Goal: Task Accomplishment & Management: Manage account settings

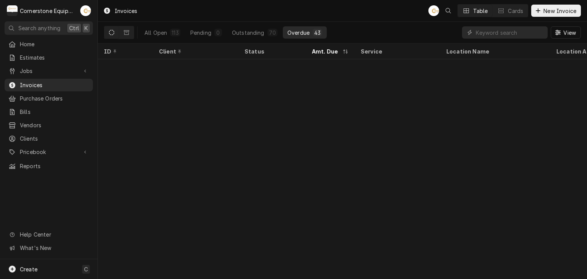
scroll to position [574, 0]
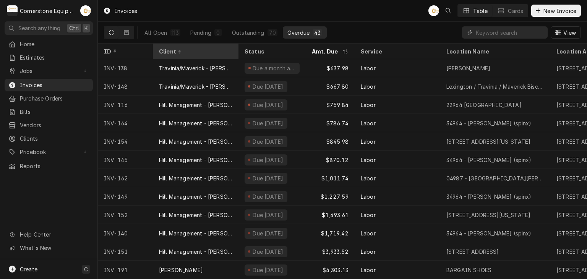
click at [196, 52] on div "Client" at bounding box center [195, 51] width 72 height 8
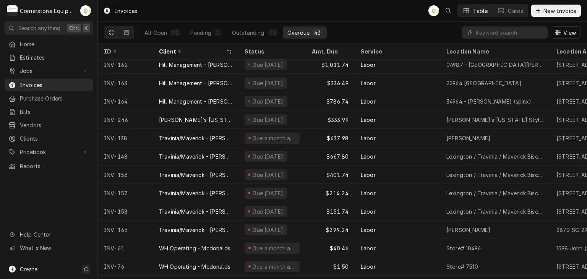
scroll to position [501, 0]
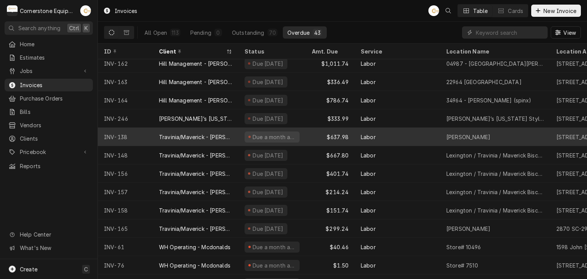
click at [294, 134] on div "Due a month ago" at bounding box center [272, 137] width 55 height 11
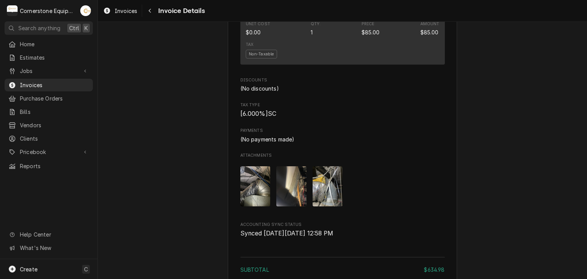
scroll to position [1174, 0]
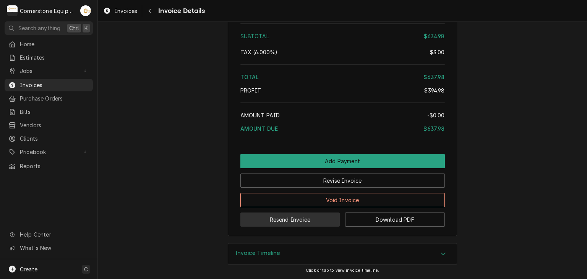
click at [305, 221] on button "Resend Invoice" at bounding box center [291, 220] width 100 height 14
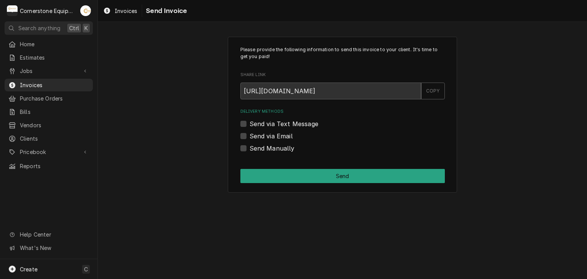
click at [274, 120] on label "Send via Text Message" at bounding box center [284, 123] width 69 height 9
click at [274, 120] on input "Send via Text Message" at bounding box center [352, 127] width 205 height 17
checkbox input "true"
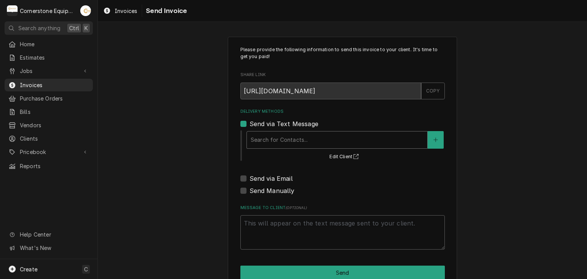
click at [280, 138] on div "Delivery Methods" at bounding box center [337, 140] width 173 height 14
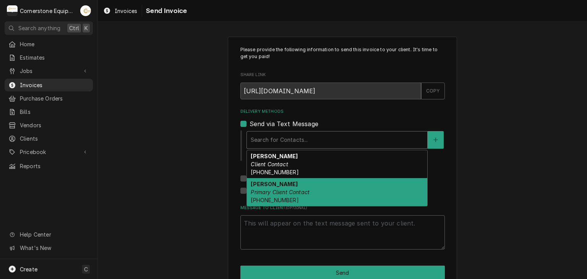
click at [270, 183] on strong "Sergio Briceno" at bounding box center [274, 184] width 47 height 7
type textarea "x"
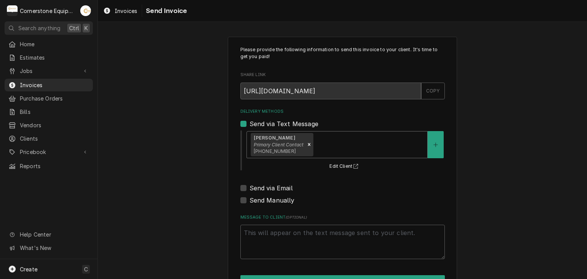
click at [268, 185] on label "Send via Email" at bounding box center [271, 188] width 43 height 9
click at [268, 185] on input "Send via Email" at bounding box center [352, 192] width 205 height 17
checkbox input "true"
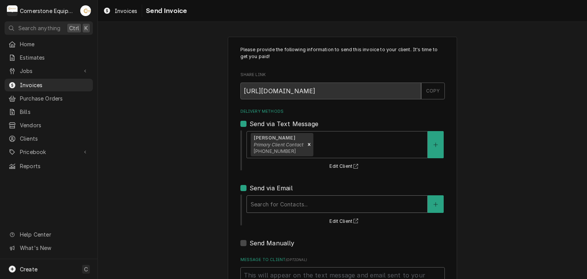
click at [271, 197] on div "Delivery Methods" at bounding box center [337, 204] width 173 height 14
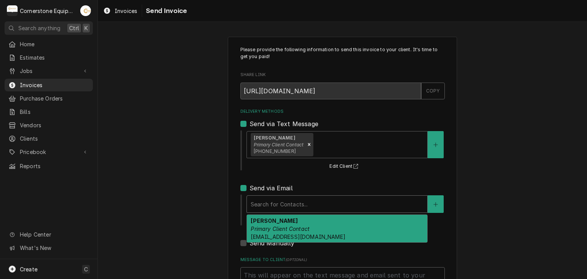
click at [275, 226] on em "Primary Client Contact" at bounding box center [280, 229] width 59 height 7
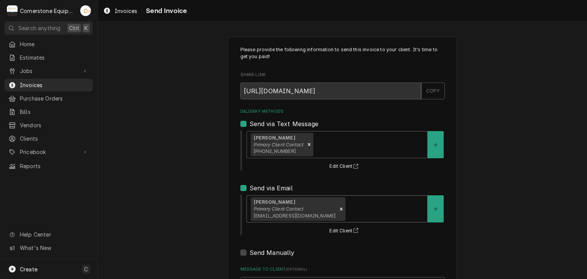
click at [167, 185] on div "Please provide the following information to send this invoice to your client. I…" at bounding box center [342, 194] width 489 height 328
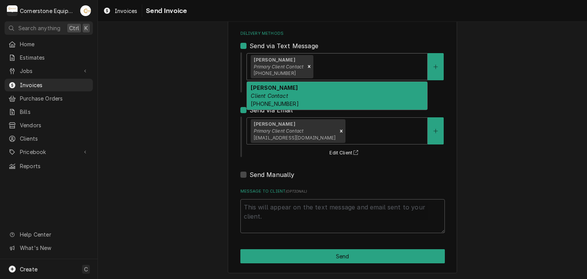
click at [335, 75] on div "Sergio Briceno Primary Client Contact (864) 915-0012" at bounding box center [337, 67] width 180 height 26
click at [297, 96] on div "Rico Briceno Client Contact (864) 907-0342" at bounding box center [337, 96] width 180 height 28
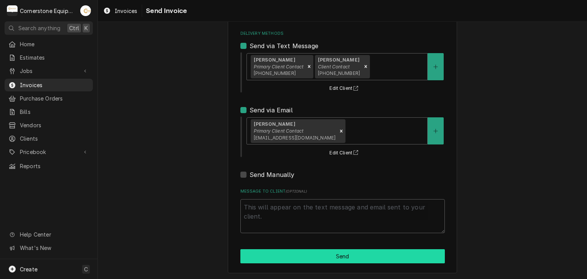
click at [334, 257] on button "Send" at bounding box center [343, 256] width 205 height 14
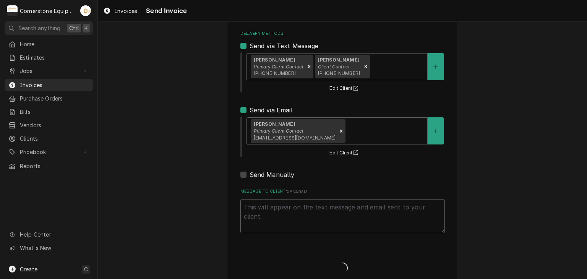
type textarea "x"
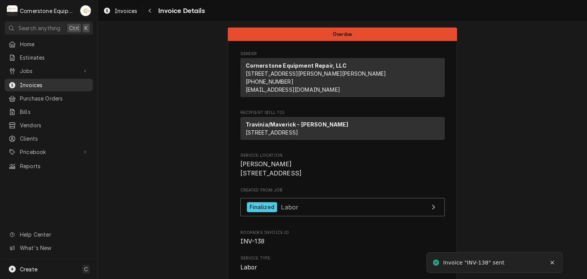
click at [44, 85] on span "Invoices" at bounding box center [54, 85] width 69 height 8
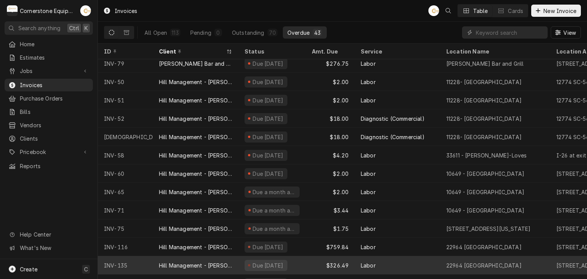
scroll to position [115, 0]
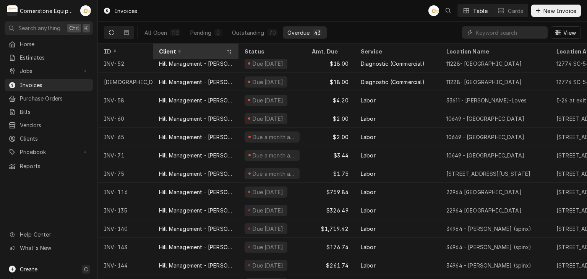
click at [201, 55] on div "Client" at bounding box center [195, 51] width 83 height 13
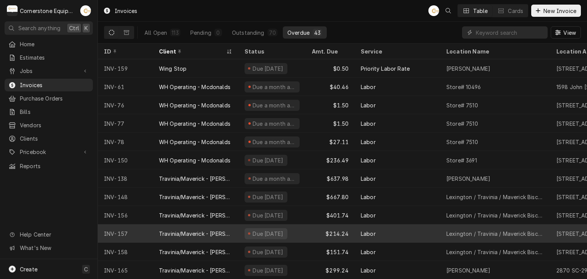
scroll to position [42, 0]
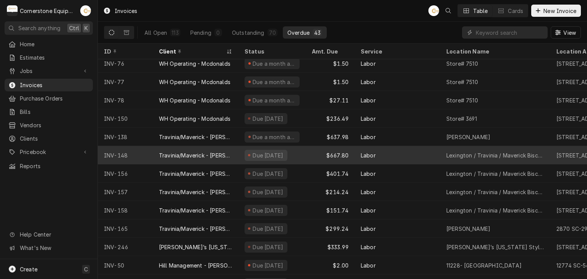
click at [194, 151] on div "Travinia/Maverick - [PERSON_NAME]" at bounding box center [195, 155] width 73 height 8
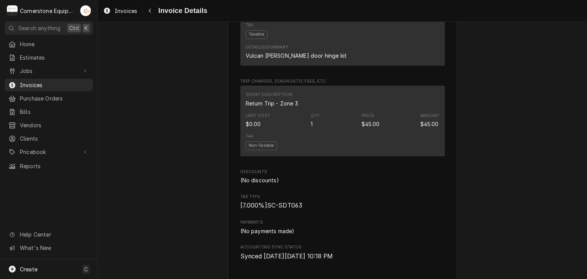
scroll to position [1043, 0]
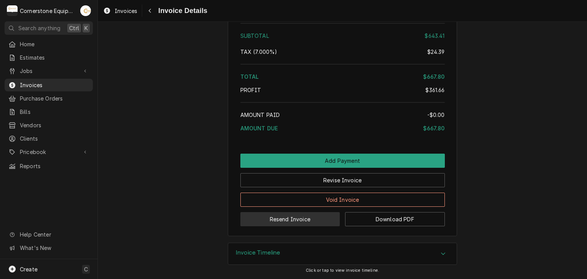
click at [295, 217] on button "Resend Invoice" at bounding box center [291, 219] width 100 height 14
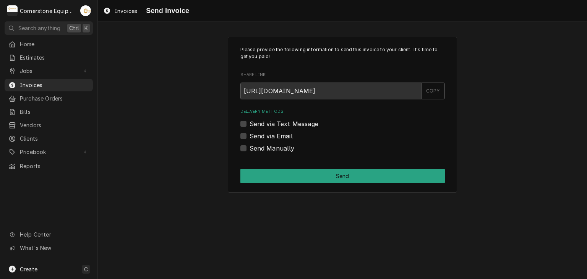
click at [268, 120] on label "Send via Text Message" at bounding box center [284, 123] width 69 height 9
click at [268, 120] on input "Send via Text Message" at bounding box center [352, 127] width 205 height 17
checkbox input "true"
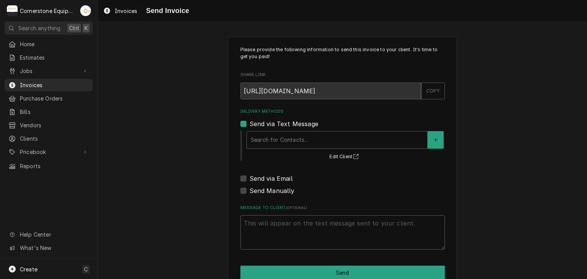
click at [267, 130] on div "Search for Contacts... Edit Client" at bounding box center [345, 146] width 199 height 32
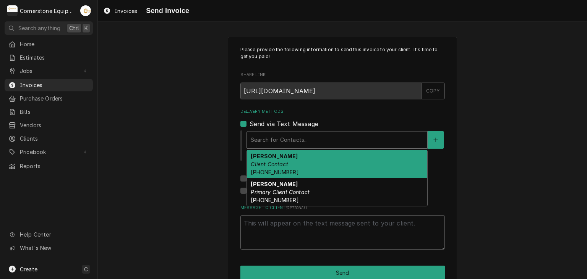
click at [267, 134] on div "Delivery Methods" at bounding box center [337, 140] width 173 height 14
click at [267, 156] on strong "Rico Briceno" at bounding box center [274, 156] width 47 height 7
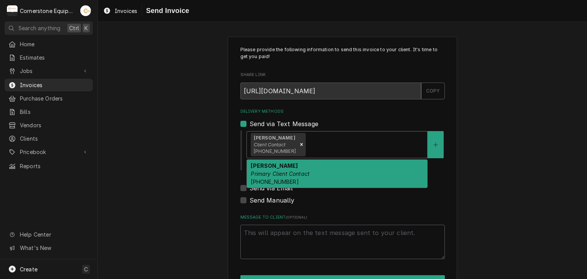
click at [267, 149] on span "(864) 907-0342" at bounding box center [275, 151] width 42 height 6
click at [301, 167] on div "Sergio Briceno Primary Client Contact (864) 915-0012" at bounding box center [337, 174] width 180 height 28
type textarea "x"
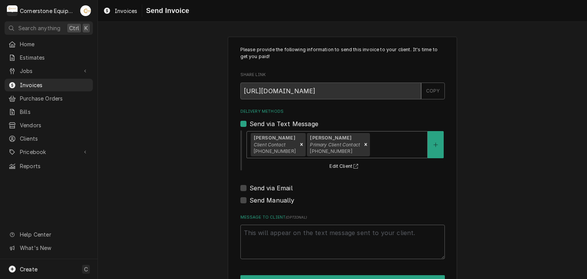
click at [262, 182] on div "Delivery Methods Send via Text Message option [object Object], selected. Rico B…" at bounding box center [343, 157] width 205 height 96
click at [260, 190] on label "Send via Email" at bounding box center [271, 188] width 43 height 9
click at [260, 190] on input "Send via Email" at bounding box center [352, 192] width 205 height 17
checkbox input "true"
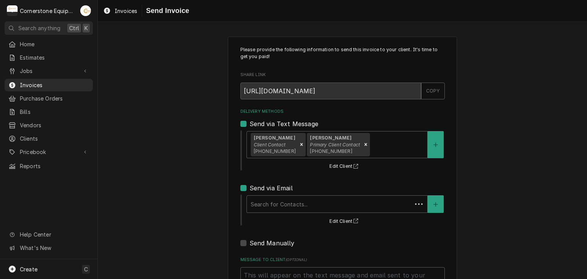
click at [260, 195] on div "Search for Contacts..." at bounding box center [337, 204] width 181 height 18
click at [203, 197] on div "Please provide the following information to send this invoice to your client. I…" at bounding box center [342, 189] width 489 height 319
click at [305, 197] on div "Delivery Methods" at bounding box center [337, 204] width 173 height 14
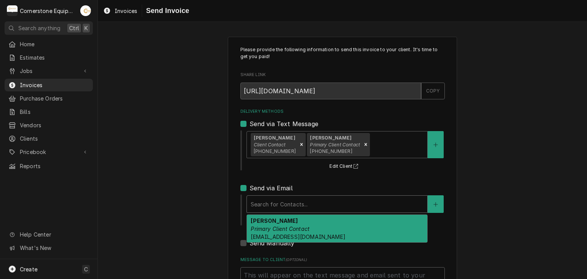
click at [293, 226] on em "Primary Client Contact" at bounding box center [280, 229] width 59 height 7
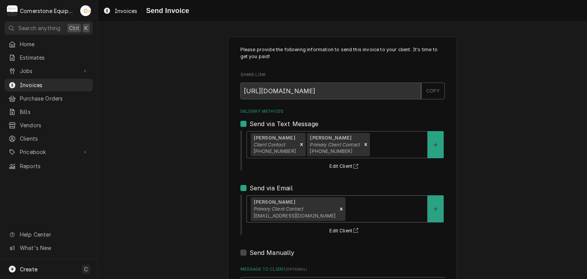
click at [158, 199] on div "Please provide the following information to send this invoice to your client. I…" at bounding box center [342, 194] width 489 height 328
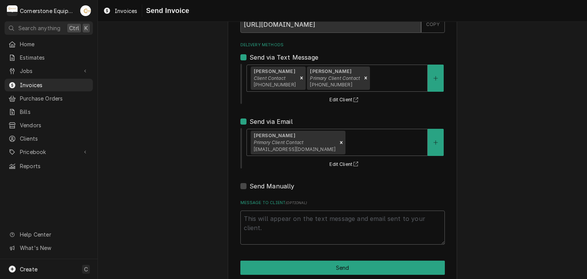
scroll to position [78, 0]
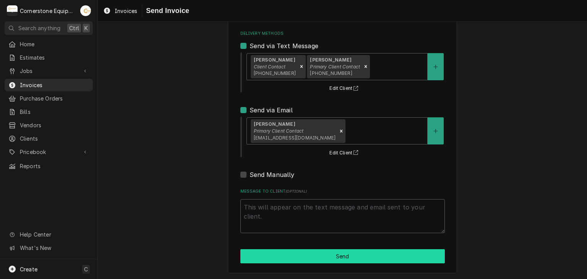
click at [324, 252] on button "Send" at bounding box center [343, 256] width 205 height 14
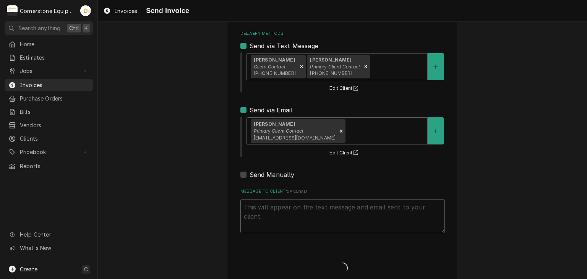
type textarea "x"
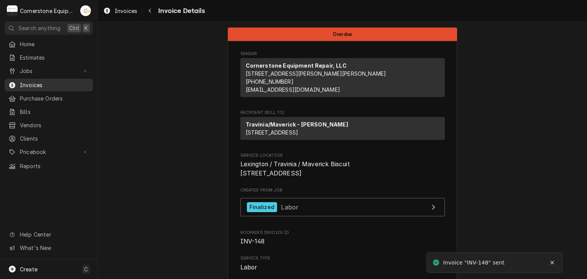
click at [59, 81] on span "Invoices" at bounding box center [54, 85] width 69 height 8
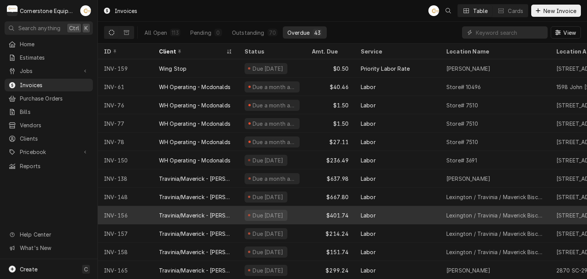
click at [234, 211] on div "Travinia/Maverick - [PERSON_NAME]" at bounding box center [196, 215] width 86 height 18
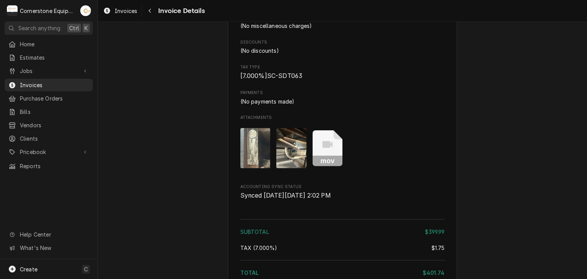
scroll to position [984, 0]
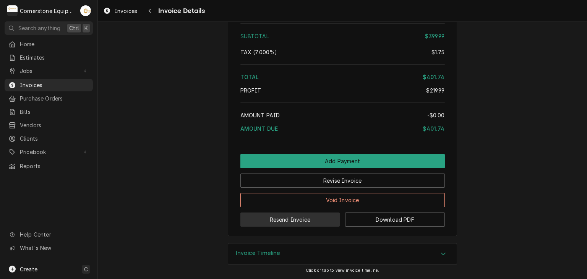
click at [301, 226] on button "Resend Invoice" at bounding box center [291, 220] width 100 height 14
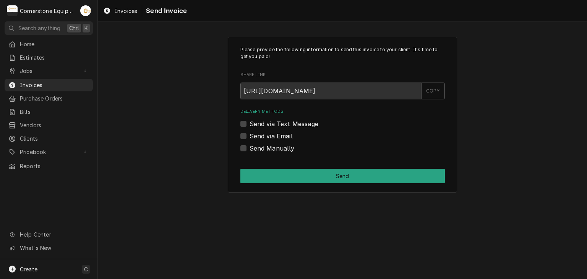
click at [285, 118] on div "Delivery Methods Send via Text Message Send via Email Send Manually" at bounding box center [343, 131] width 205 height 44
click at [284, 129] on div "Delivery Methods Send via Text Message Send via Email Send Manually" at bounding box center [343, 131] width 205 height 44
click at [283, 126] on label "Send via Text Message" at bounding box center [284, 123] width 69 height 9
click at [283, 126] on input "Send via Text Message" at bounding box center [352, 127] width 205 height 17
checkbox input "true"
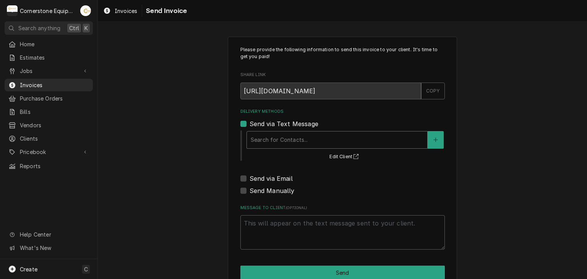
click at [271, 142] on div "Delivery Methods" at bounding box center [337, 140] width 173 height 14
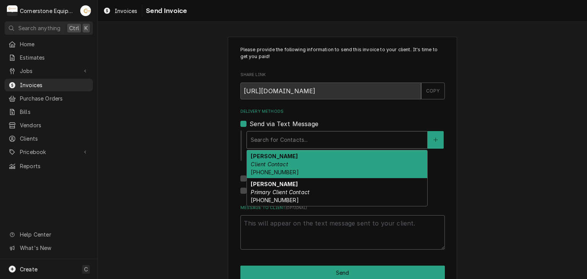
click at [271, 166] on em "Client Contact" at bounding box center [269, 164] width 37 height 7
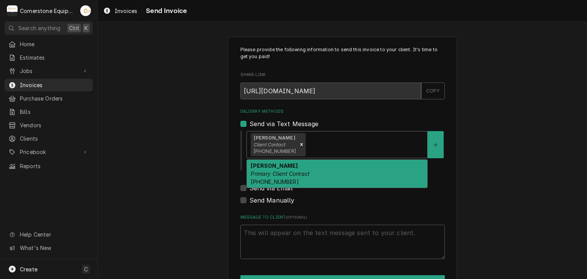
click at [321, 145] on div "Delivery Methods" at bounding box center [365, 145] width 116 height 14
click at [290, 181] on div "Sergio Briceno Primary Client Contact (864) 915-0012" at bounding box center [337, 174] width 180 height 28
type textarea "x"
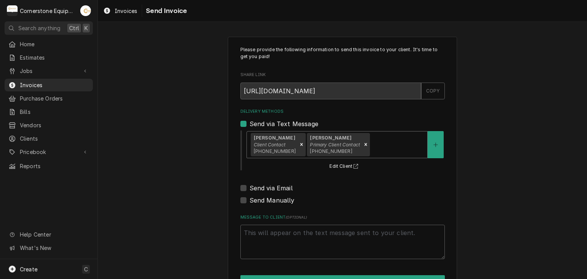
click at [275, 187] on label "Send via Email" at bounding box center [271, 188] width 43 height 9
click at [275, 187] on input "Send via Email" at bounding box center [352, 192] width 205 height 17
checkbox input "true"
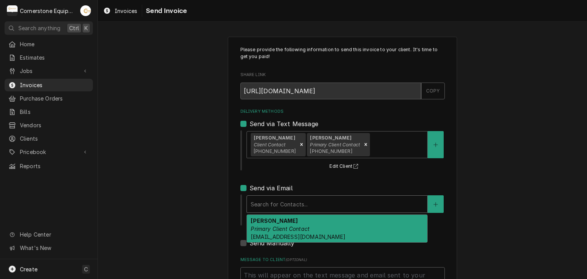
click at [272, 207] on div "Delivery Methods" at bounding box center [337, 204] width 173 height 14
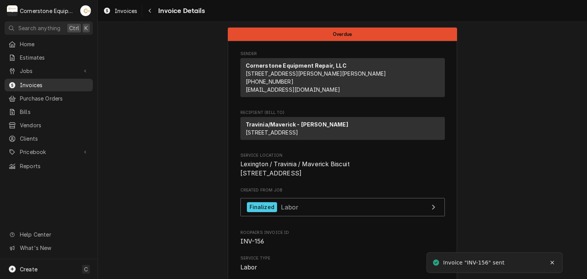
click at [38, 81] on span "Invoices" at bounding box center [54, 85] width 69 height 8
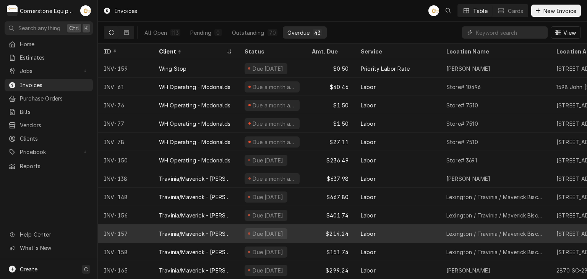
click at [216, 230] on div "Travinia/Maverick - [PERSON_NAME]" at bounding box center [195, 234] width 73 height 8
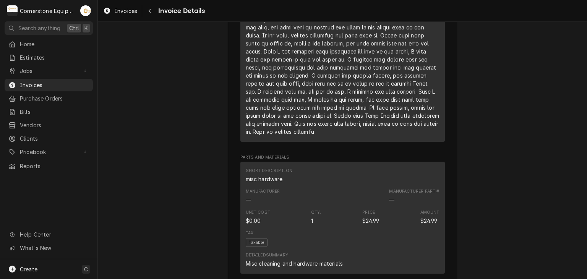
scroll to position [1015, 0]
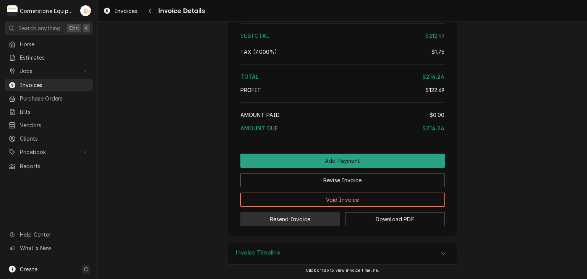
click at [293, 217] on button "Resend Invoice" at bounding box center [291, 219] width 100 height 14
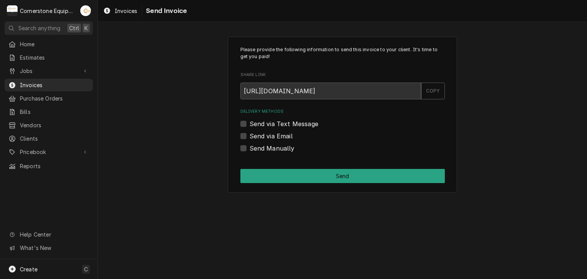
click at [275, 124] on label "Send via Text Message" at bounding box center [284, 123] width 69 height 9
click at [275, 124] on input "Send via Text Message" at bounding box center [352, 127] width 205 height 17
checkbox input "true"
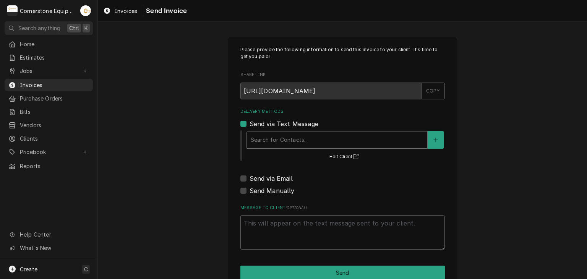
click at [271, 143] on div "Delivery Methods" at bounding box center [337, 140] width 173 height 14
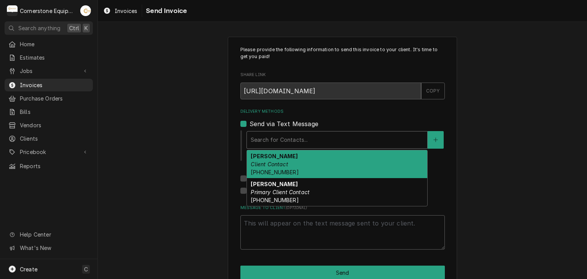
click at [268, 161] on em "Client Contact" at bounding box center [269, 164] width 37 height 7
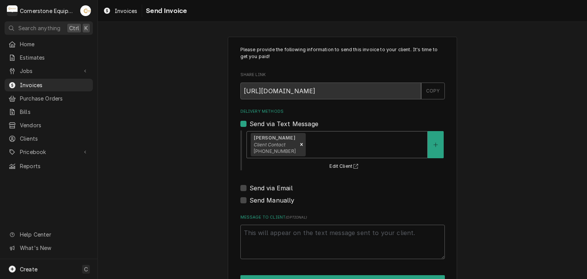
click at [307, 143] on div "Delivery Methods" at bounding box center [365, 145] width 116 height 14
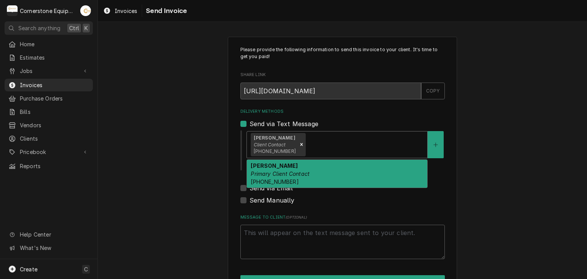
drag, startPoint x: 296, startPoint y: 175, endPoint x: 292, endPoint y: 179, distance: 5.1
click at [295, 175] on em "Primary Client Contact" at bounding box center [280, 174] width 59 height 7
type textarea "x"
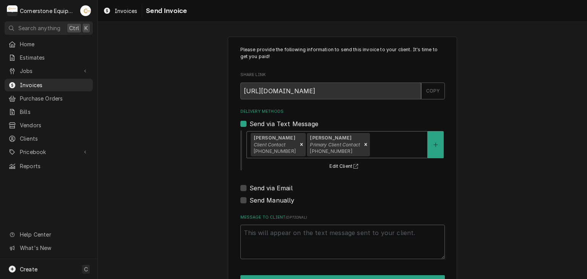
click at [280, 187] on label "Send via Email" at bounding box center [271, 188] width 43 height 9
click at [280, 187] on input "Send via Email" at bounding box center [352, 192] width 205 height 17
checkbox input "true"
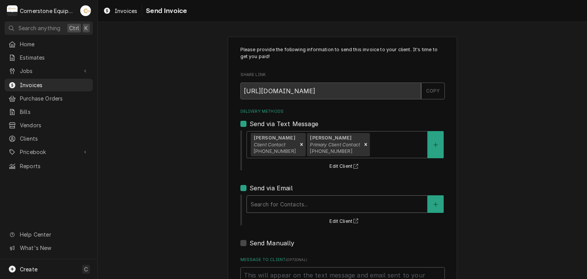
click at [279, 210] on div "Delivery Methods" at bounding box center [337, 204] width 173 height 14
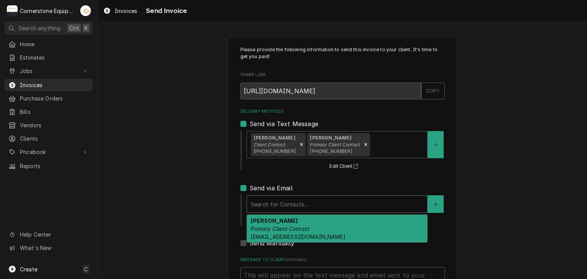
click at [280, 219] on strong "[PERSON_NAME]" at bounding box center [274, 221] width 47 height 7
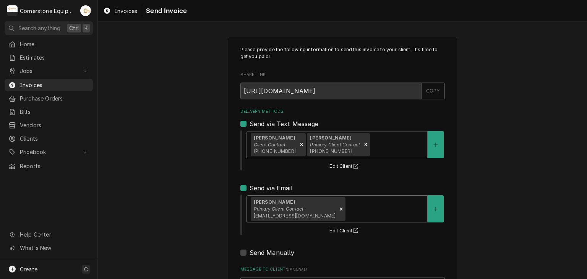
click at [190, 206] on div "Please provide the following information to send this invoice to your client. I…" at bounding box center [342, 194] width 489 height 328
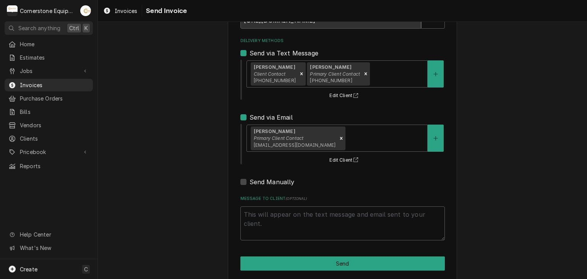
scroll to position [78, 0]
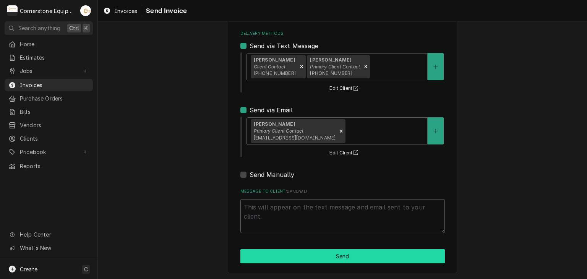
click at [337, 253] on button "Send" at bounding box center [343, 256] width 205 height 14
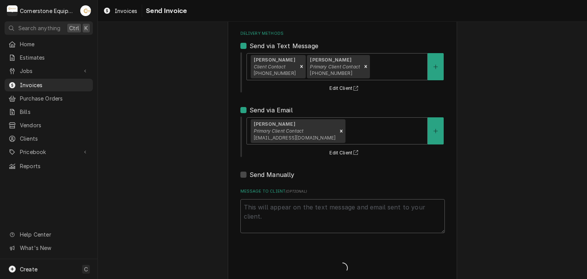
type textarea "x"
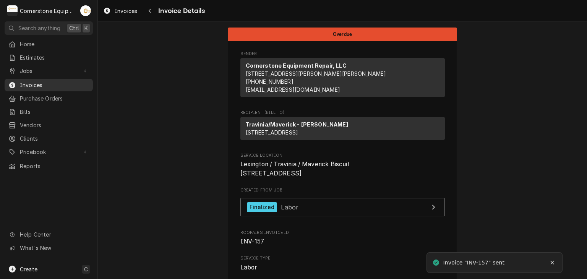
click at [40, 84] on span "Invoices" at bounding box center [54, 85] width 69 height 8
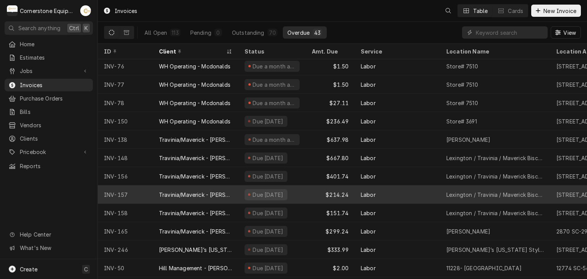
scroll to position [42, 0]
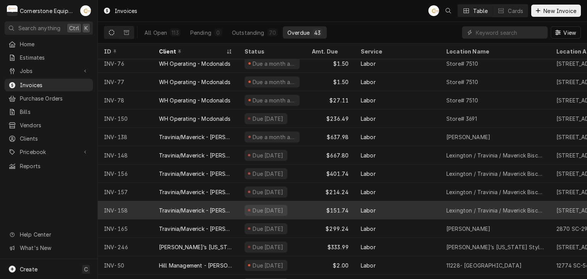
click at [256, 206] on div "Due [DATE]" at bounding box center [268, 210] width 33 height 8
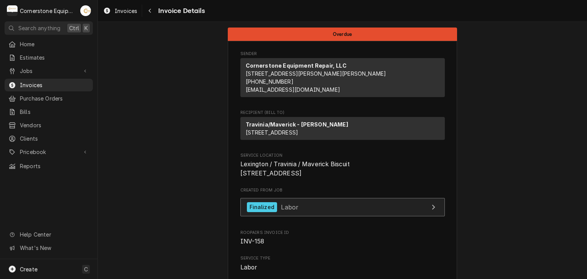
scroll to position [1039, 0]
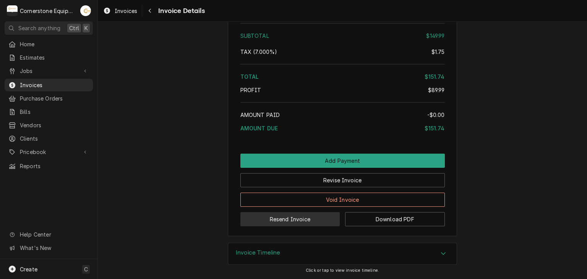
click at [291, 221] on button "Resend Invoice" at bounding box center [291, 219] width 100 height 14
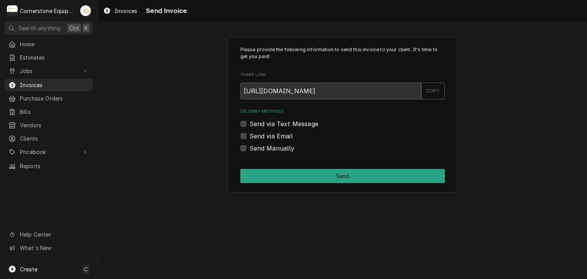
click at [283, 126] on label "Send via Text Message" at bounding box center [284, 123] width 69 height 9
click at [283, 126] on input "Send via Text Message" at bounding box center [352, 127] width 205 height 17
checkbox input "true"
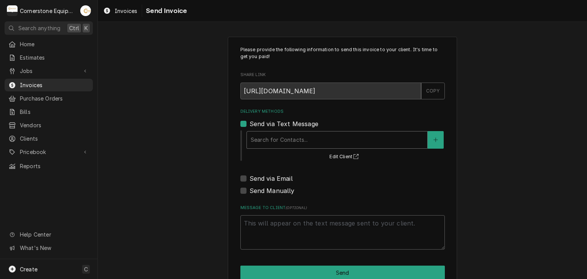
click at [277, 141] on div "Delivery Methods" at bounding box center [337, 140] width 173 height 14
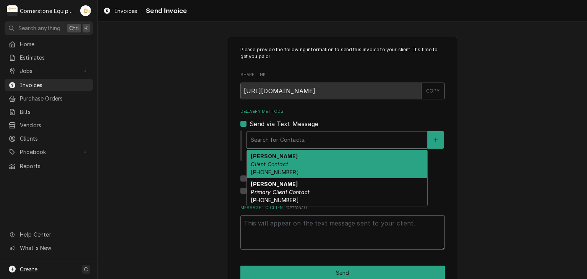
click at [275, 157] on strong "Rico Briceno" at bounding box center [274, 156] width 47 height 7
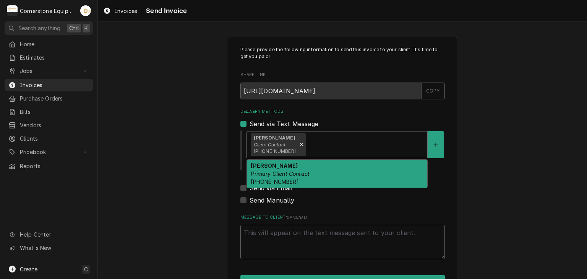
click at [317, 140] on div "Delivery Methods" at bounding box center [365, 145] width 116 height 14
click at [299, 180] on div "Sergio Briceno Primary Client Contact (864) 915-0012" at bounding box center [337, 174] width 180 height 28
type textarea "x"
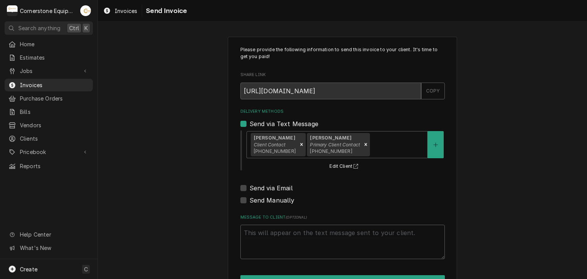
click at [284, 185] on label "Send via Email" at bounding box center [271, 188] width 43 height 9
click at [284, 185] on input "Send via Email" at bounding box center [352, 192] width 205 height 17
checkbox input "true"
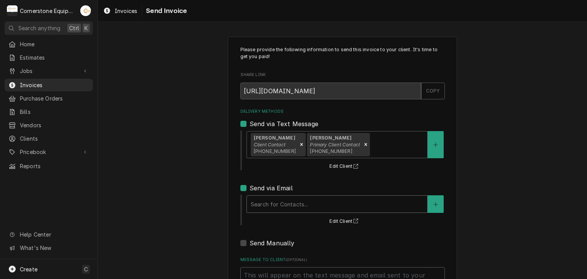
click at [280, 202] on div "Delivery Methods" at bounding box center [337, 204] width 173 height 14
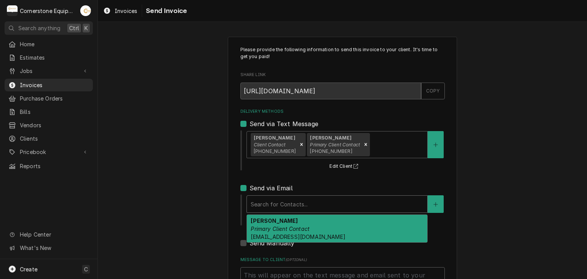
click at [279, 218] on strong "Sergio Briceno" at bounding box center [274, 221] width 47 height 7
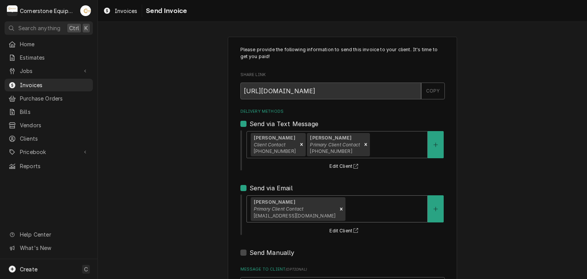
click at [177, 202] on div "Please provide the following information to send this invoice to your client. I…" at bounding box center [342, 194] width 489 height 328
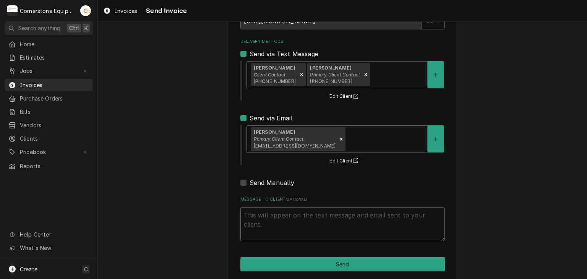
scroll to position [78, 0]
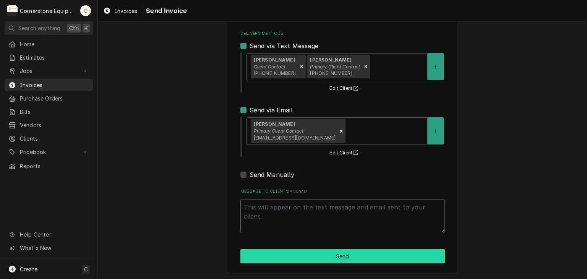
click at [311, 255] on button "Send" at bounding box center [343, 256] width 205 height 14
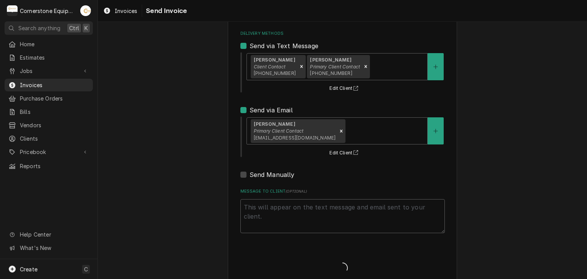
type textarea "x"
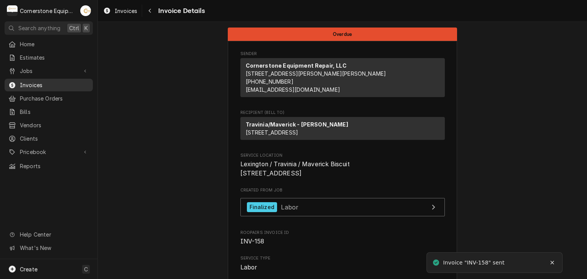
click at [37, 83] on span "Invoices" at bounding box center [54, 85] width 69 height 8
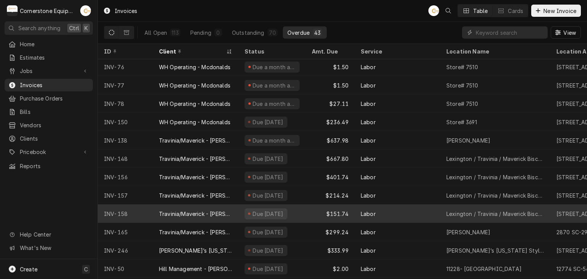
scroll to position [42, 0]
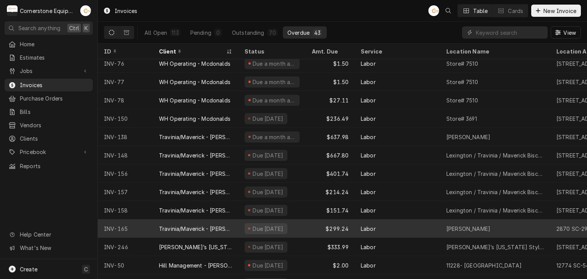
click at [221, 230] on div "Travinia/Maverick - [PERSON_NAME]" at bounding box center [195, 229] width 73 height 8
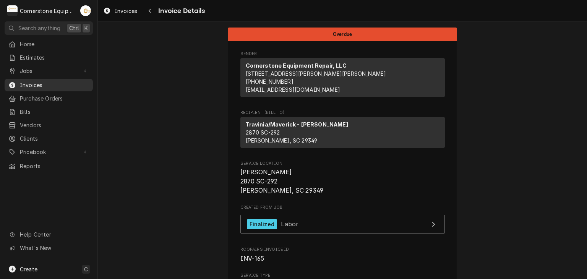
click at [29, 81] on span "Invoices" at bounding box center [54, 85] width 69 height 8
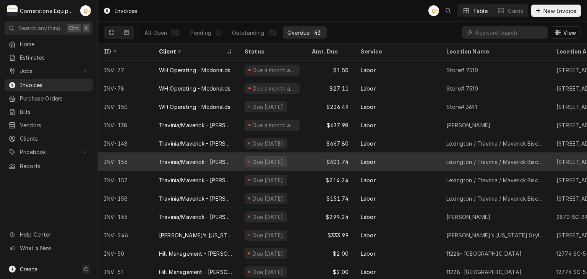
scroll to position [60, 0]
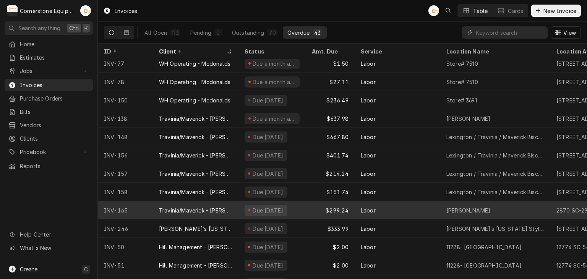
click at [205, 208] on div "Travinia/Maverick - [PERSON_NAME]" at bounding box center [195, 210] width 73 height 8
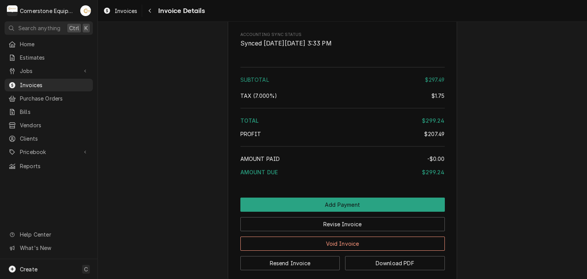
scroll to position [1209, 0]
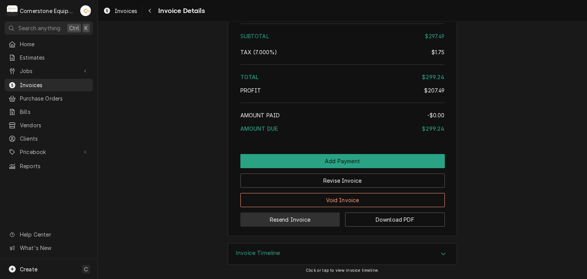
click at [286, 222] on button "Resend Invoice" at bounding box center [291, 220] width 100 height 14
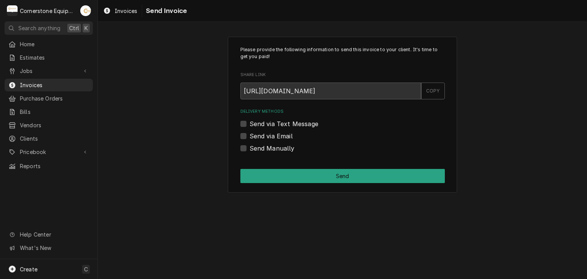
click at [261, 124] on label "Send via Text Message" at bounding box center [284, 123] width 69 height 9
click at [261, 124] on input "Send via Text Message" at bounding box center [352, 127] width 205 height 17
checkbox input "true"
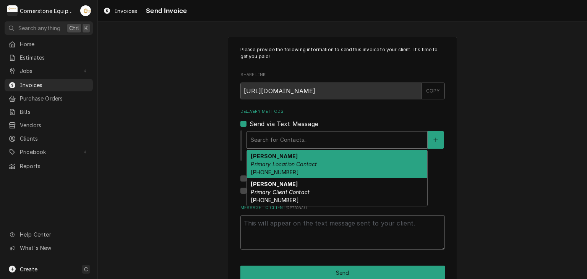
click at [258, 136] on div "Delivery Methods" at bounding box center [337, 140] width 173 height 14
click at [261, 159] on strong "Rico Briceno" at bounding box center [274, 156] width 47 height 7
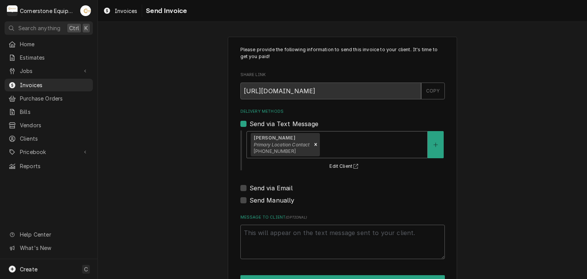
click at [346, 139] on div "Delivery Methods" at bounding box center [372, 145] width 102 height 14
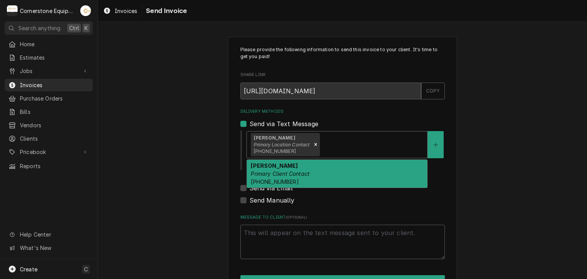
click at [314, 188] on div "Send via Email" at bounding box center [343, 188] width 205 height 9
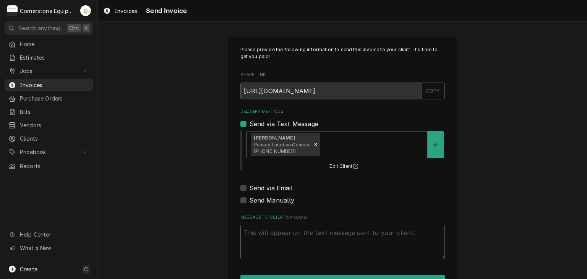
click at [328, 146] on div "Delivery Methods" at bounding box center [372, 145] width 102 height 14
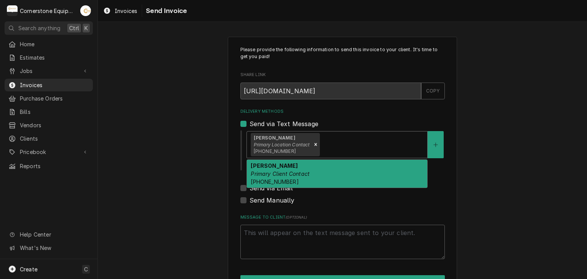
click at [324, 171] on div "Sergio Briceno Primary Client Contact (864) 915-0012" at bounding box center [337, 174] width 180 height 28
type textarea "x"
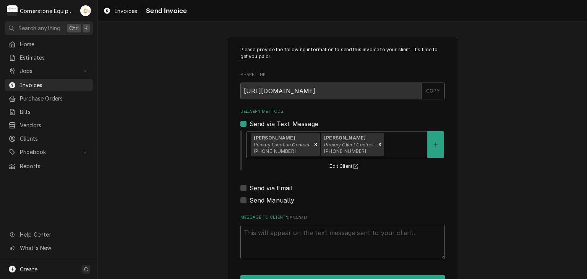
click at [272, 189] on label "Send via Email" at bounding box center [271, 188] width 43 height 9
click at [272, 189] on input "Send via Email" at bounding box center [352, 192] width 205 height 17
checkbox input "true"
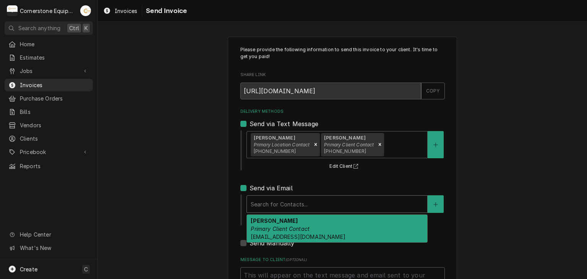
click at [270, 199] on div "Delivery Methods" at bounding box center [337, 204] width 173 height 14
click at [270, 207] on div "Delivery Methods" at bounding box center [337, 204] width 173 height 14
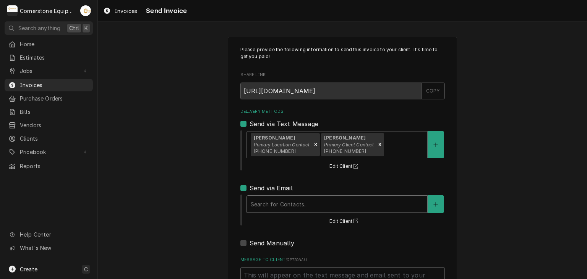
click at [281, 200] on div "Delivery Methods" at bounding box center [337, 204] width 173 height 14
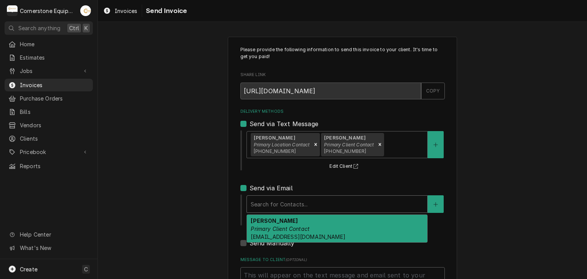
click at [280, 224] on div "Sergio Briceno Primary Client Contact sergiobriceno45@gmail.com" at bounding box center [337, 229] width 180 height 28
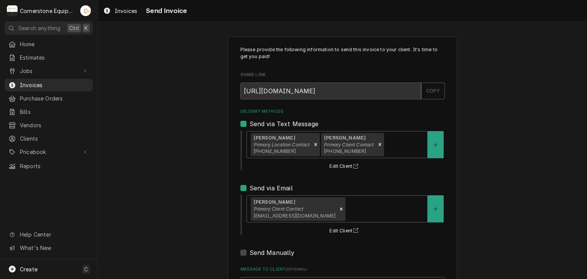
click at [192, 213] on div "Please provide the following information to send this invoice to your client. I…" at bounding box center [342, 194] width 489 height 328
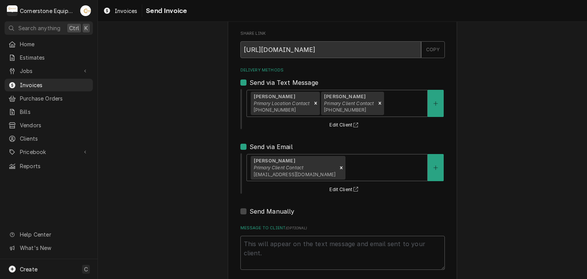
scroll to position [78, 0]
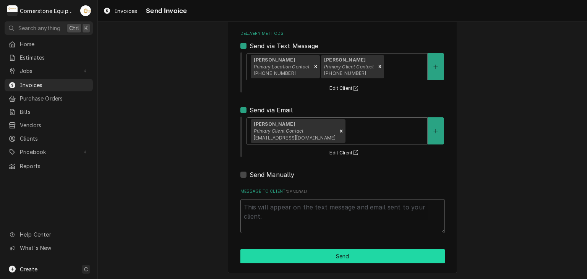
click at [324, 259] on button "Send" at bounding box center [343, 256] width 205 height 14
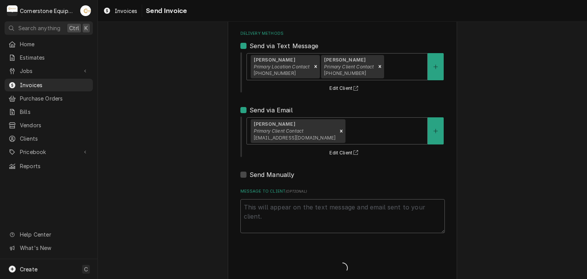
type textarea "x"
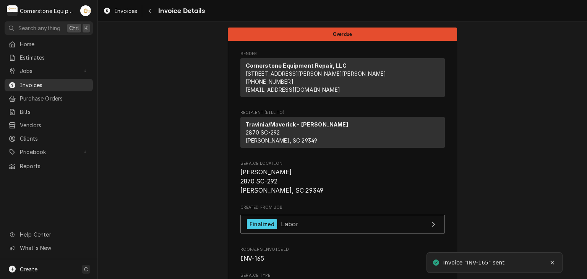
click at [32, 85] on span "Invoices" at bounding box center [54, 85] width 69 height 8
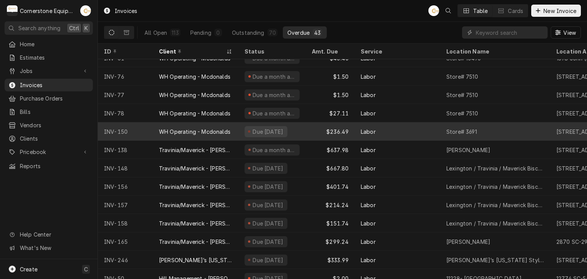
scroll to position [42, 0]
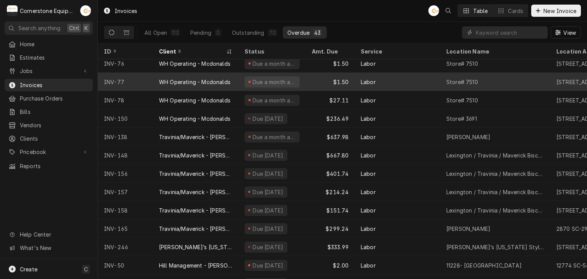
click at [343, 83] on div "$1.50" at bounding box center [330, 82] width 49 height 18
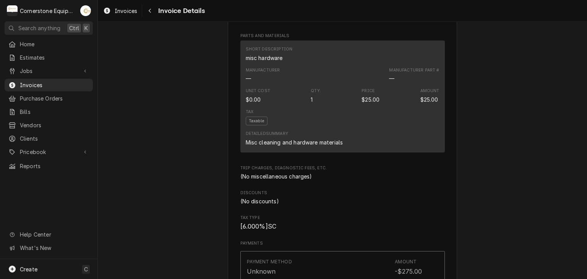
scroll to position [951, 0]
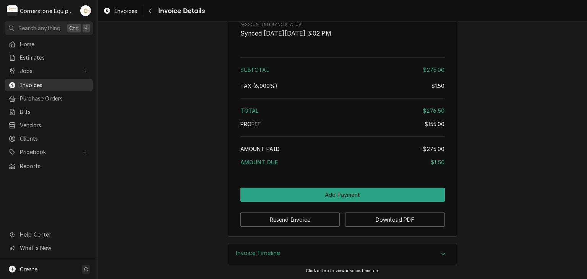
click at [44, 81] on span "Invoices" at bounding box center [54, 85] width 69 height 8
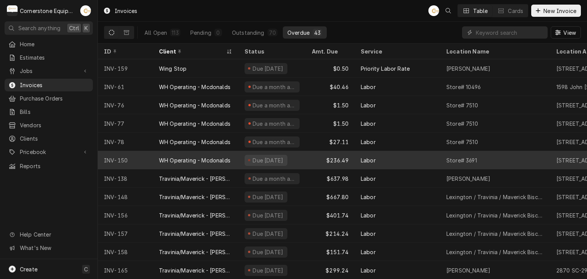
click at [345, 160] on div "$236.49" at bounding box center [330, 160] width 49 height 18
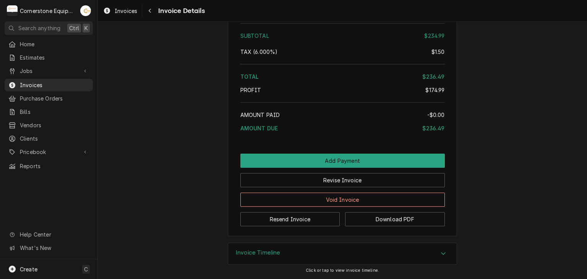
scroll to position [980, 0]
click at [20, 81] on span "Invoices" at bounding box center [54, 85] width 69 height 8
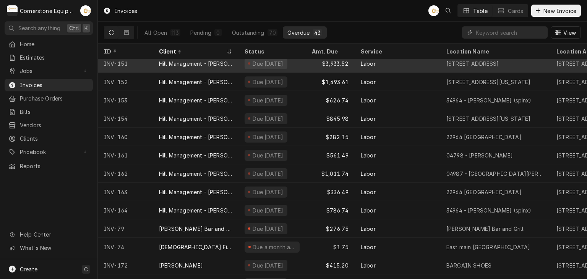
scroll to position [574, 0]
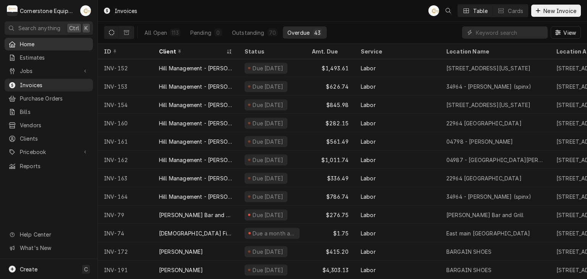
click at [42, 41] on span "Home" at bounding box center [54, 44] width 69 height 8
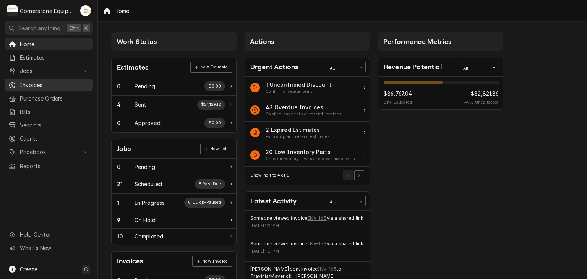
click at [27, 86] on span "Invoices" at bounding box center [54, 85] width 69 height 8
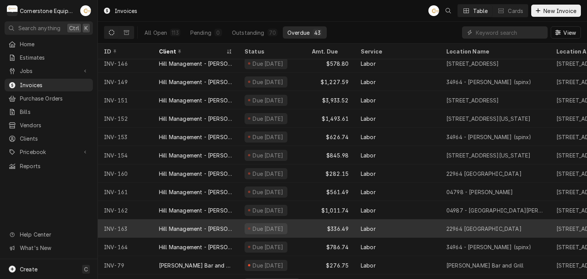
scroll to position [574, 0]
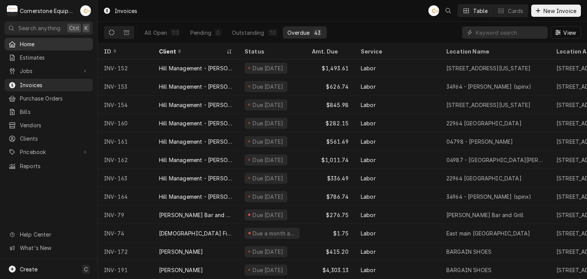
click at [24, 45] on span "Home" at bounding box center [54, 44] width 69 height 8
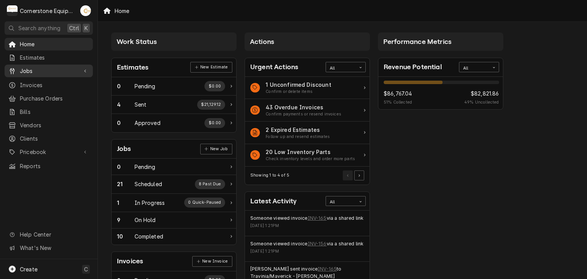
click at [33, 73] on div "Jobs" at bounding box center [48, 71] width 85 height 10
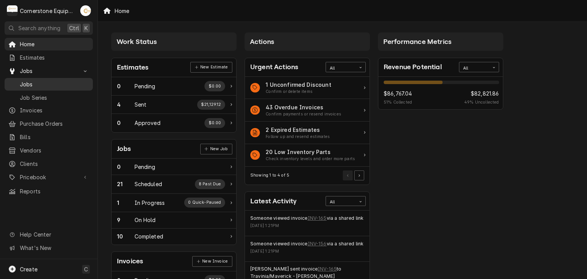
click at [34, 88] on link "Jobs" at bounding box center [49, 84] width 88 height 13
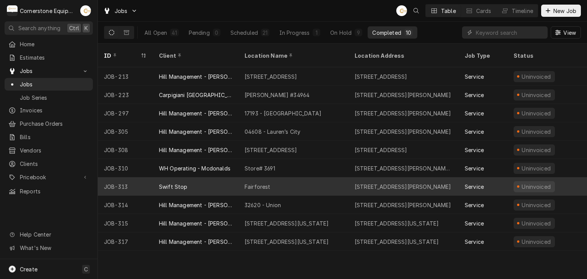
click at [197, 177] on div "Swift Stop" at bounding box center [196, 186] width 86 height 18
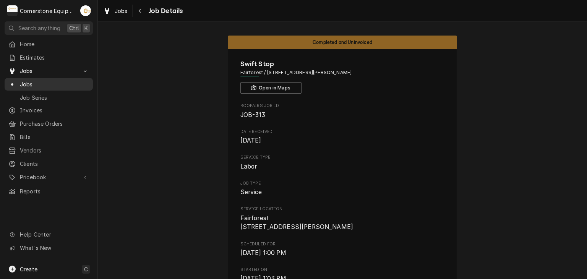
click at [20, 78] on link "Jobs" at bounding box center [49, 84] width 88 height 13
